Goal: Check status

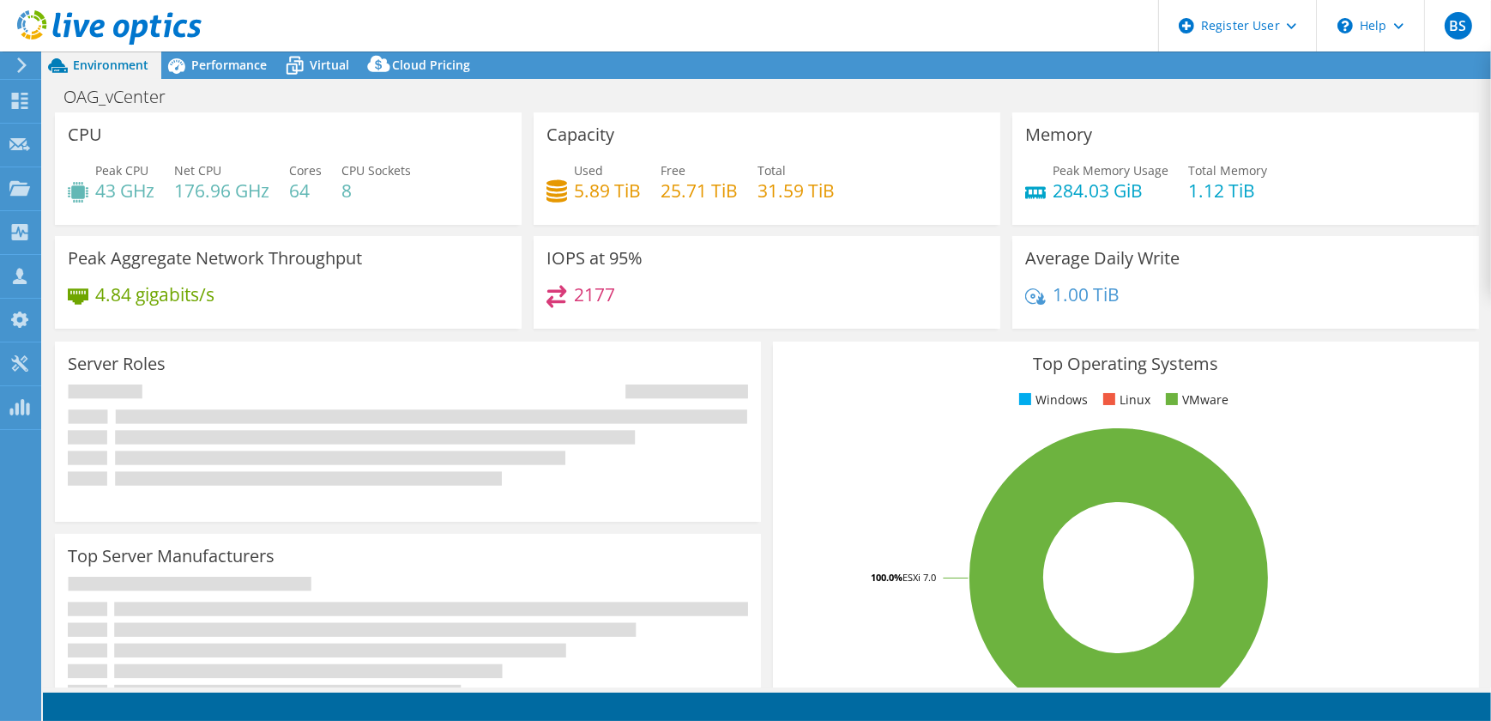
select select "[GEOGRAPHIC_DATA]"
select select "USD"
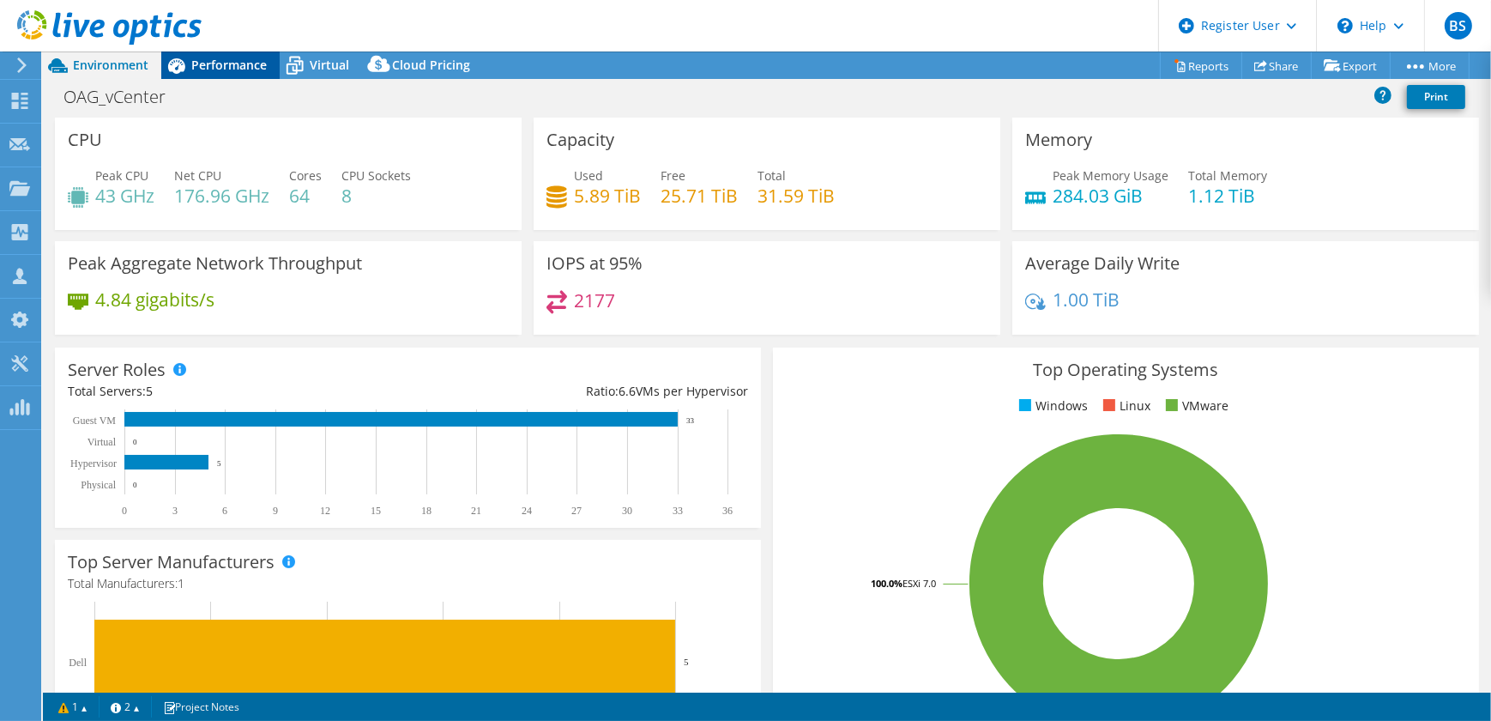
click at [196, 78] on div "Performance" at bounding box center [220, 64] width 118 height 27
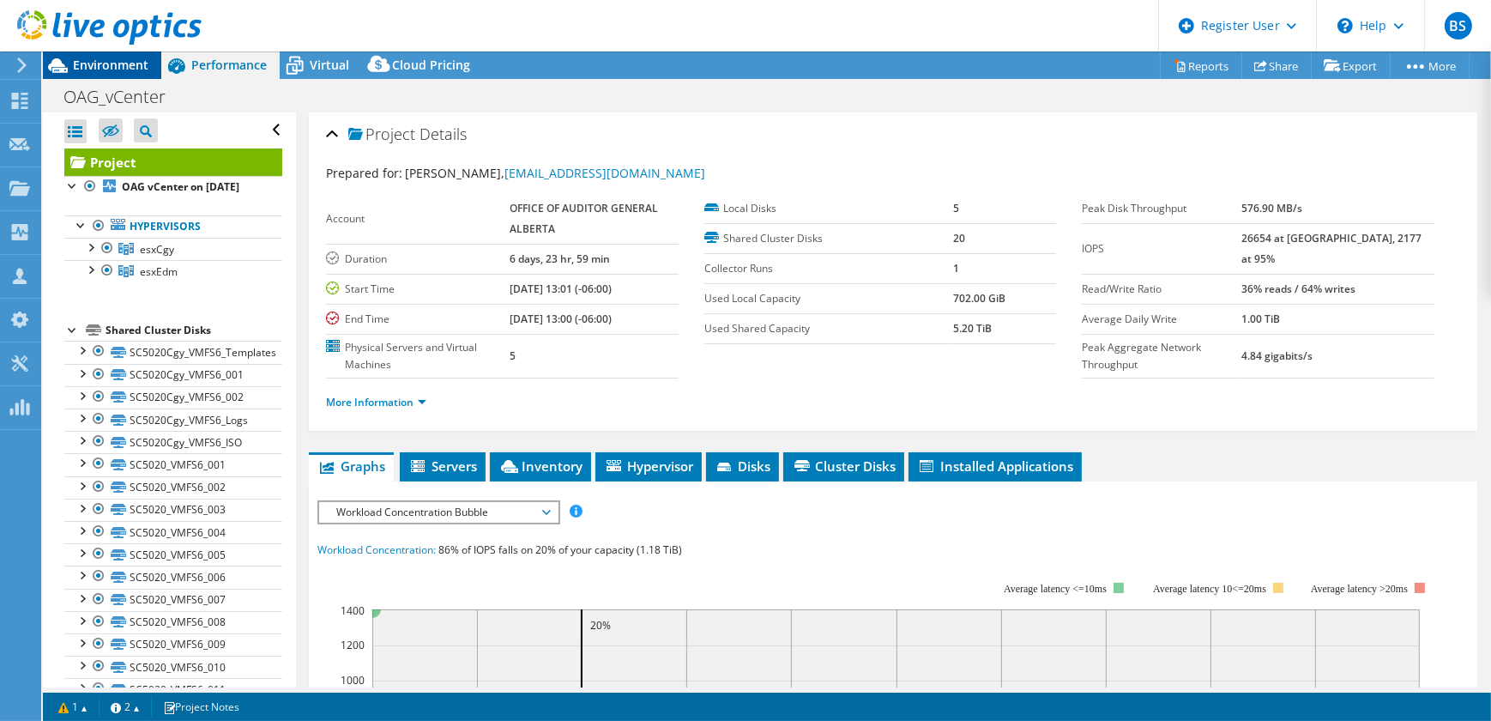
click at [102, 63] on span "Environment" at bounding box center [111, 65] width 76 height 16
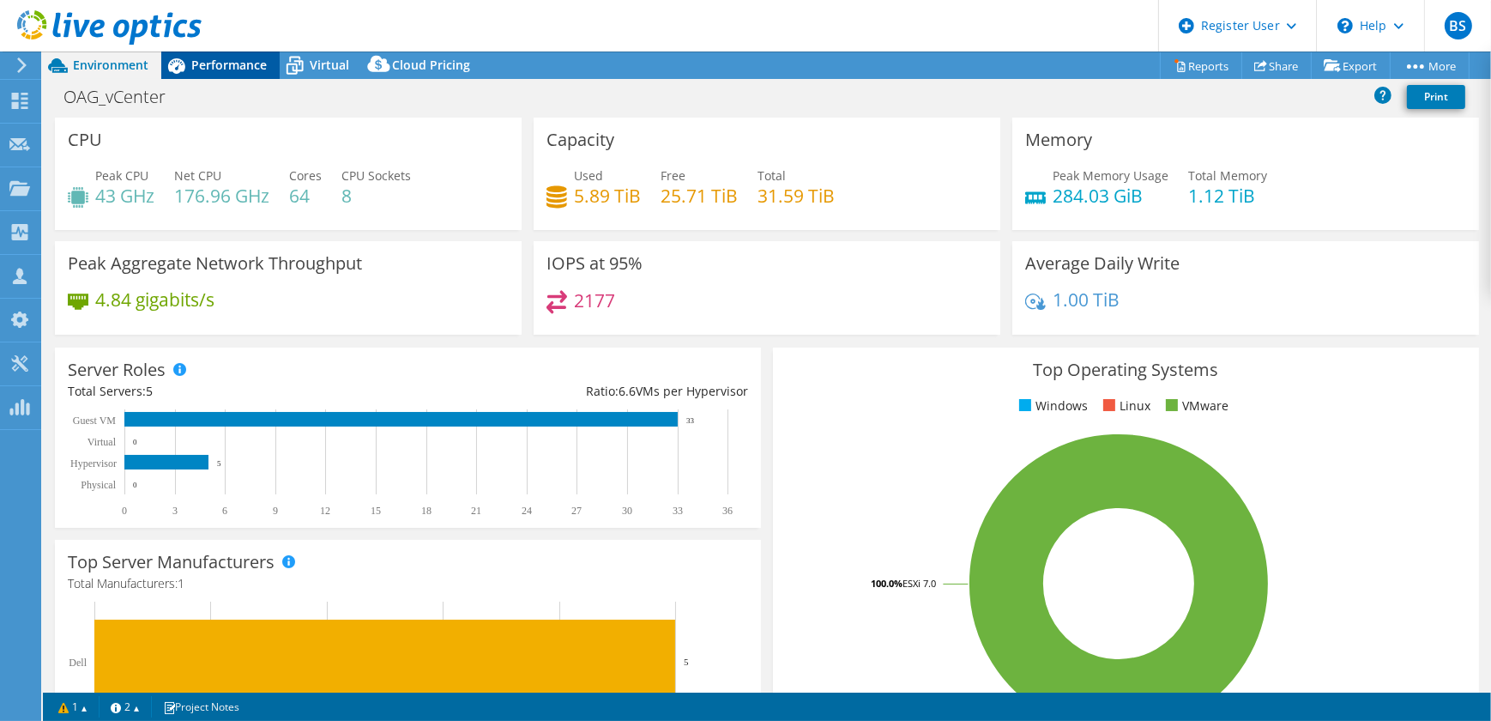
click at [234, 67] on span "Performance" at bounding box center [229, 65] width 76 height 16
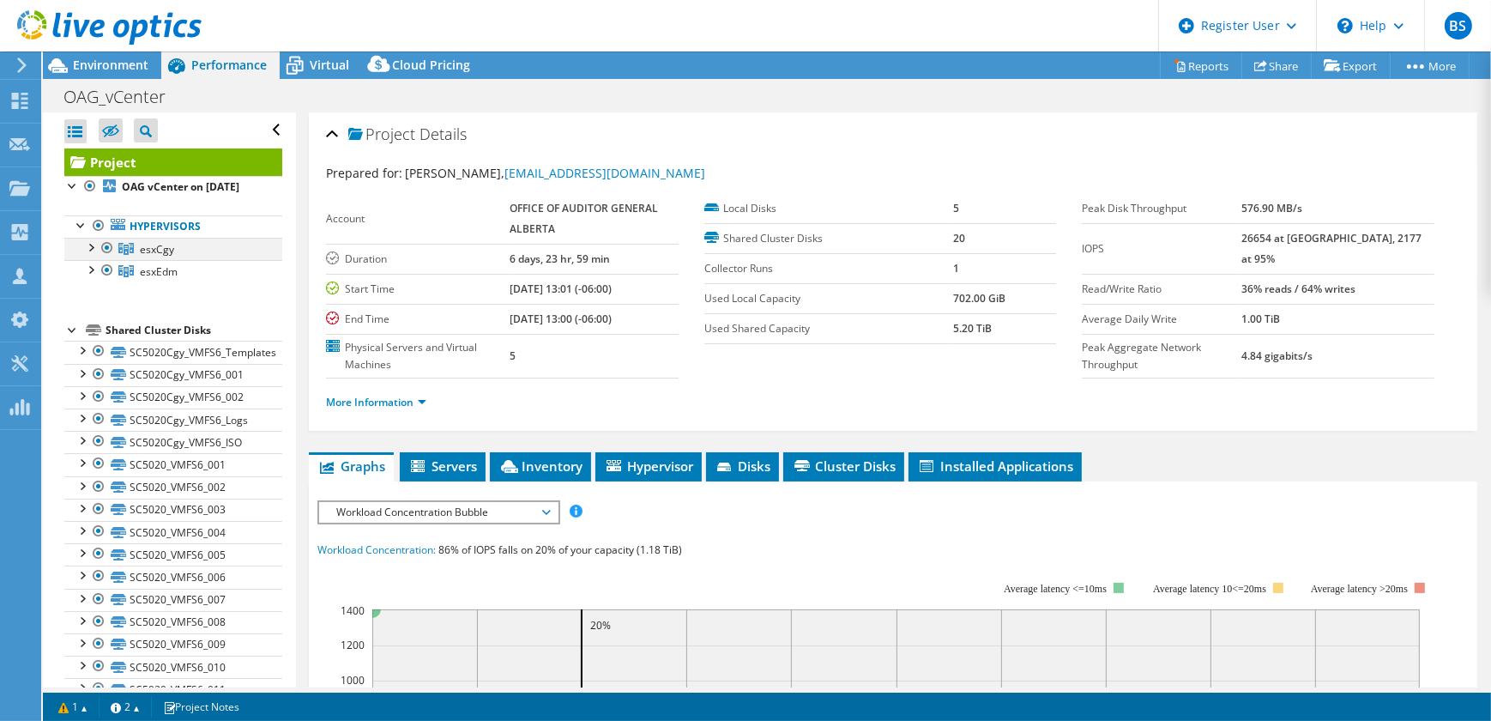
click at [88, 255] on div at bounding box center [90, 246] width 17 height 17
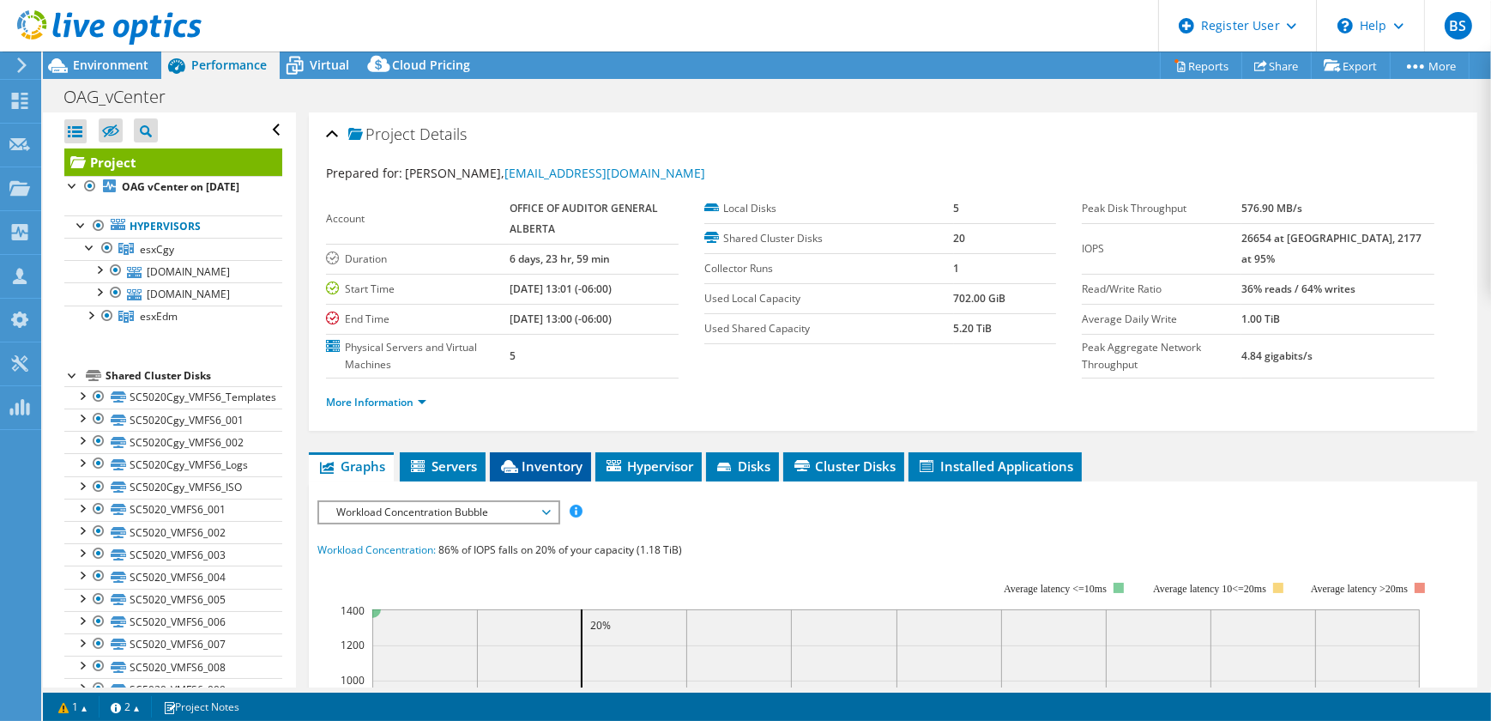
click at [554, 464] on span "Inventory" at bounding box center [541, 465] width 84 height 17
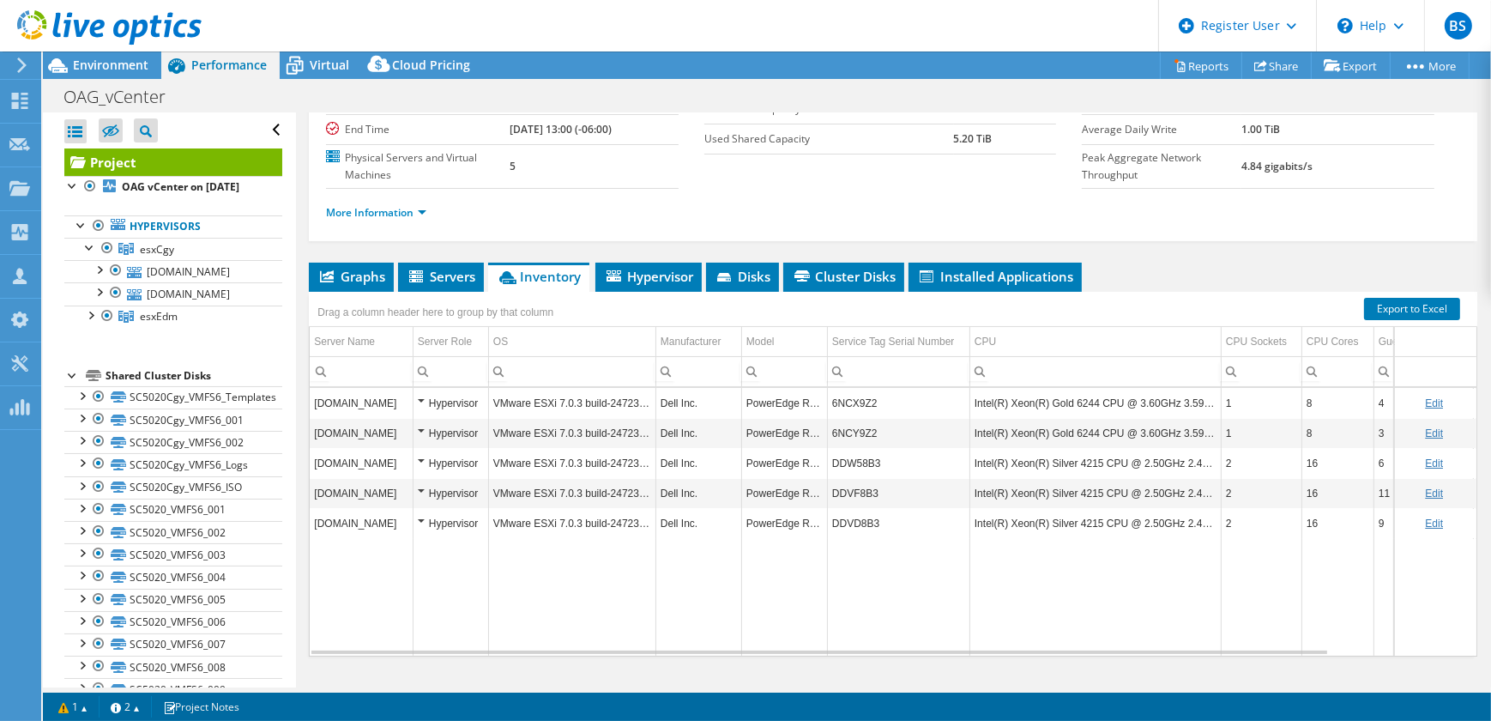
scroll to position [190, 0]
